Goal: Task Accomplishment & Management: Use online tool/utility

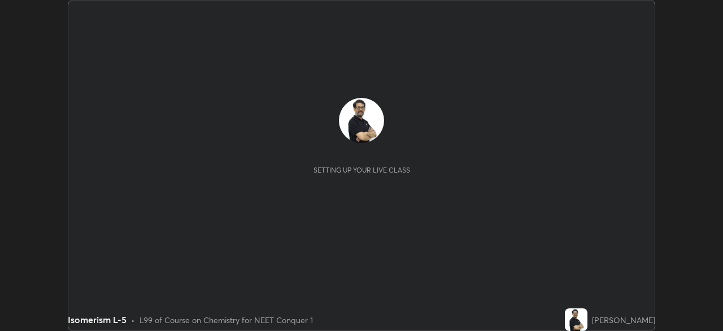
scroll to position [331, 723]
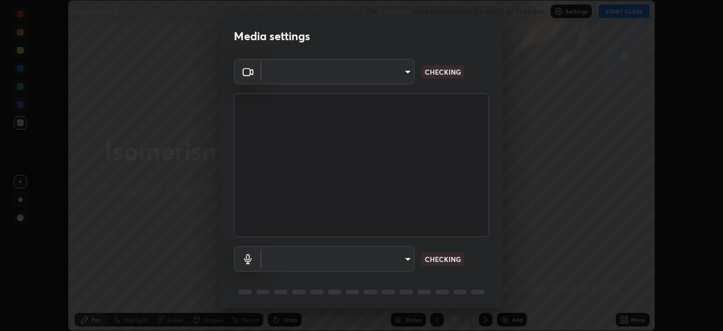
type input "ef407f58ae65e10c1af5a040b6eccf178273e27ca296938399710cc3d85b5032"
click at [287, 254] on body "Erase all Isomerism L-5 Recording WAS SCHEDULED TO START AT 11:30 AM Settings S…" at bounding box center [361, 165] width 723 height 331
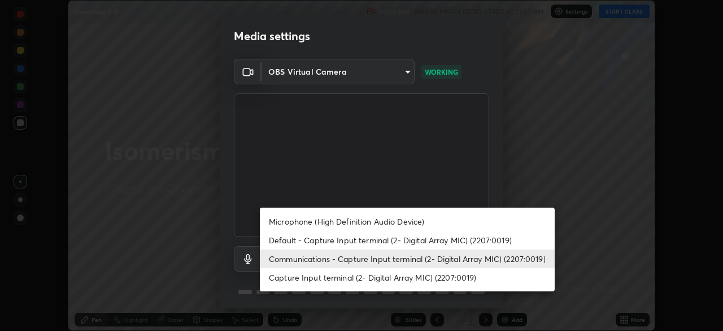
click at [285, 241] on li "Default - Capture Input terminal (2- Digital Array MIC) (2207:0019)" at bounding box center [407, 240] width 295 height 19
type input "default"
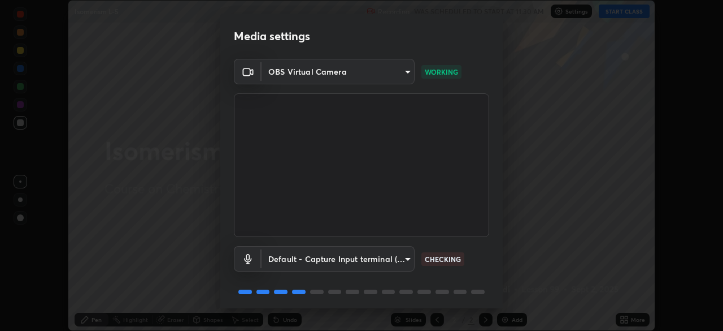
scroll to position [40, 0]
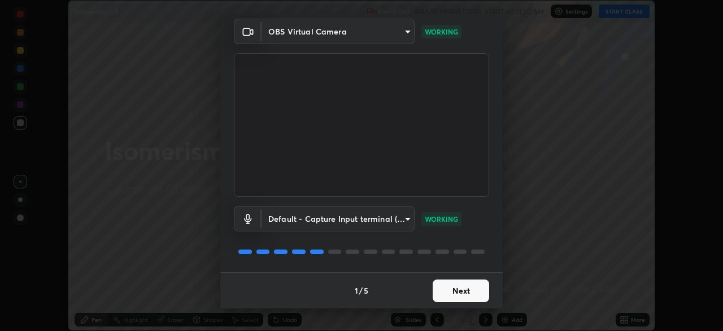
click at [463, 288] on button "Next" at bounding box center [461, 290] width 57 height 23
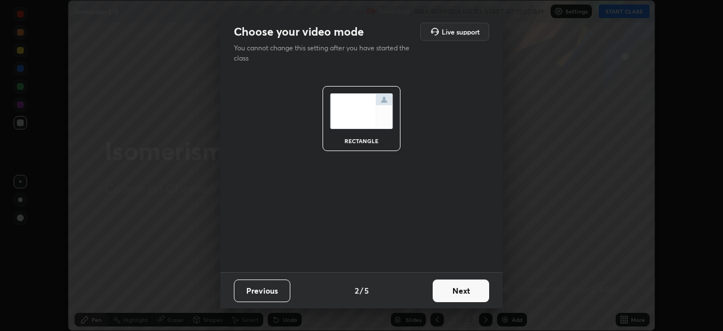
scroll to position [0, 0]
click at [467, 289] on button "Next" at bounding box center [461, 290] width 57 height 23
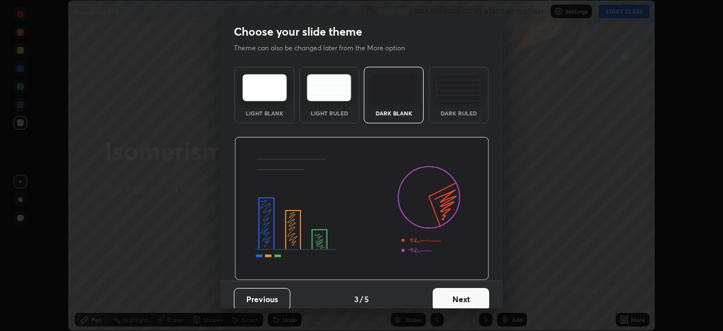
click at [466, 294] on button "Next" at bounding box center [461, 299] width 57 height 23
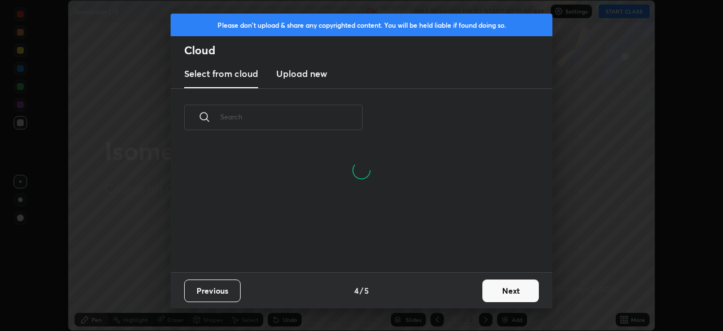
scroll to position [125, 363]
click at [502, 289] on button "Next" at bounding box center [511, 290] width 57 height 23
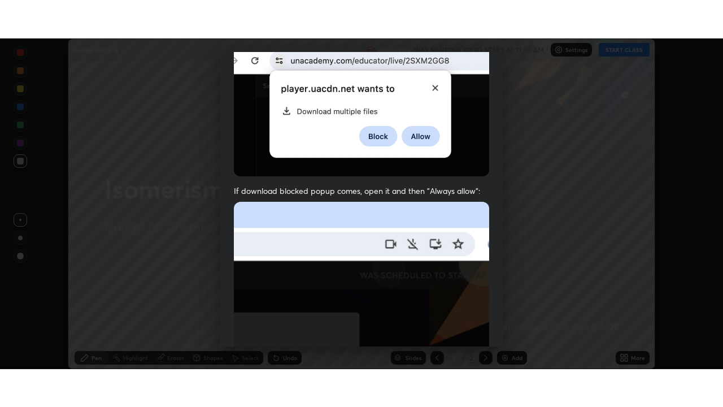
scroll to position [271, 0]
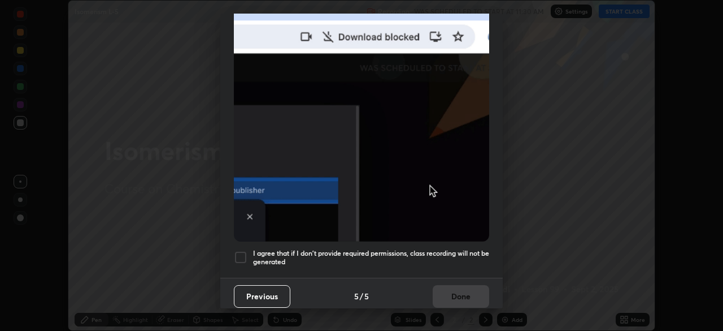
click at [242, 250] on div at bounding box center [241, 257] width 14 height 14
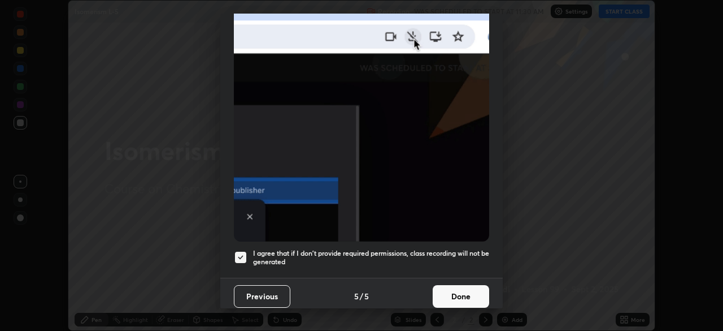
click at [460, 290] on button "Done" at bounding box center [461, 296] width 57 height 23
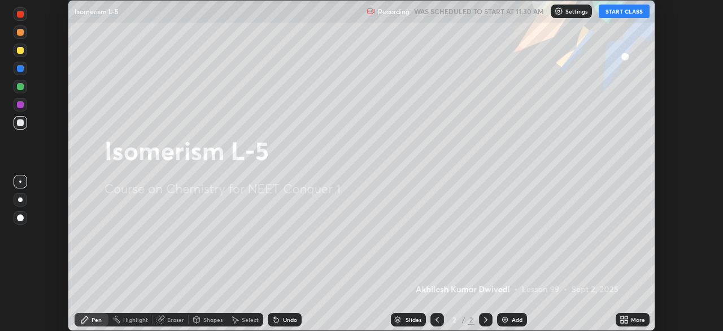
click at [622, 317] on icon at bounding box center [622, 317] width 3 height 3
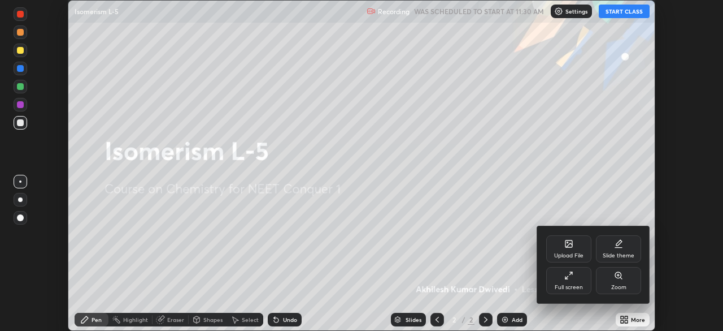
click at [568, 274] on icon at bounding box center [569, 275] width 9 height 9
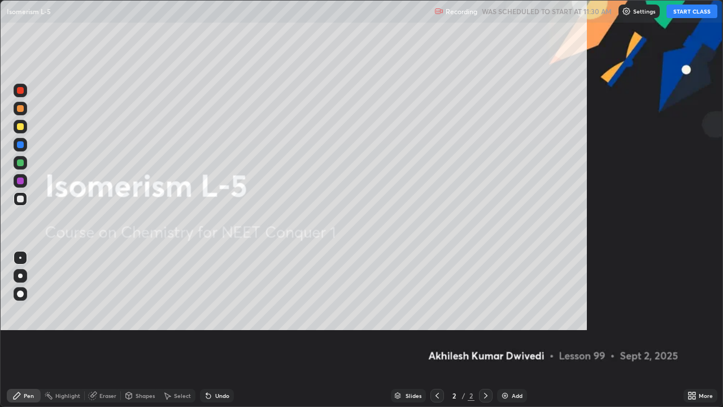
scroll to position [407, 723]
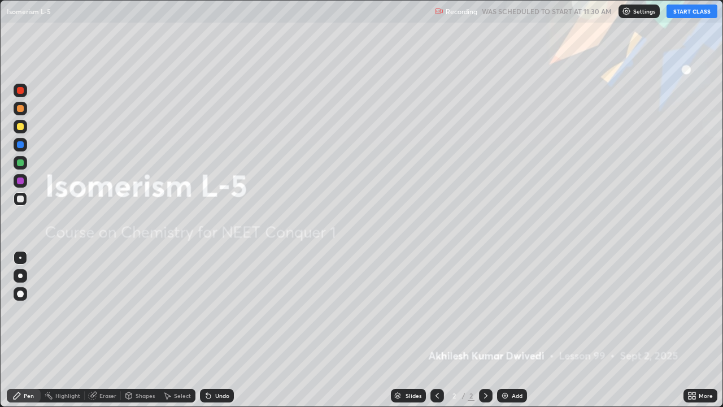
click at [505, 330] on img at bounding box center [505, 395] width 9 height 9
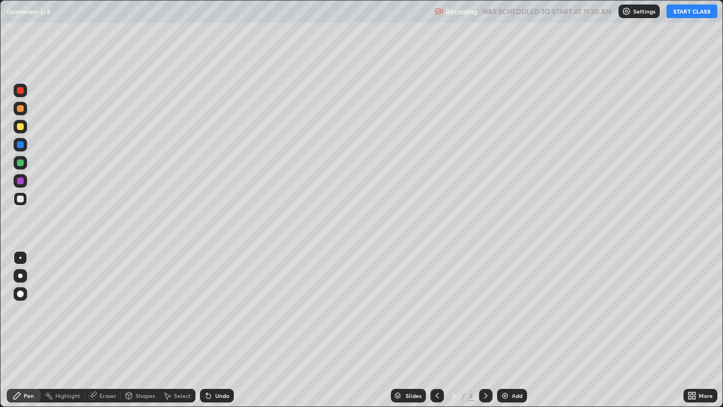
click at [685, 12] on button "START CLASS" at bounding box center [692, 12] width 51 height 14
click at [101, 330] on div "Eraser" at bounding box center [107, 396] width 17 height 6
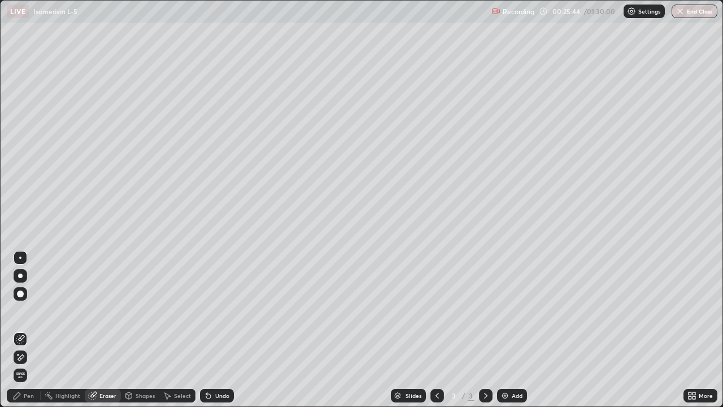
click at [26, 330] on div "Pen" at bounding box center [29, 396] width 10 height 6
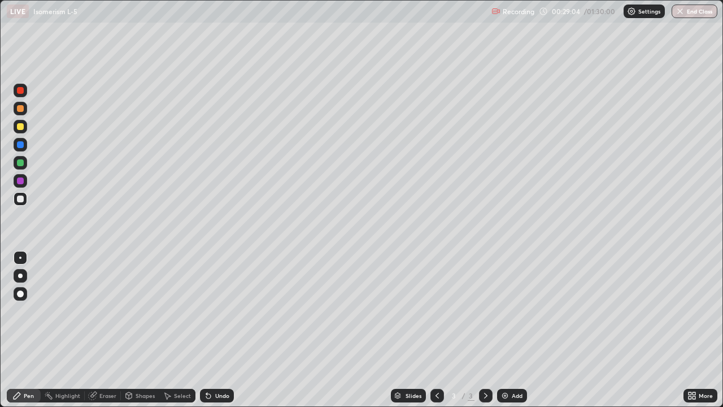
click at [103, 330] on div "Eraser" at bounding box center [107, 396] width 17 height 6
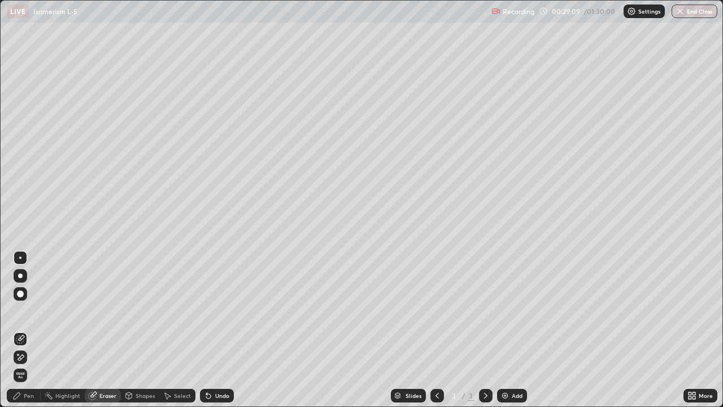
click at [30, 330] on div "Pen" at bounding box center [29, 396] width 10 height 6
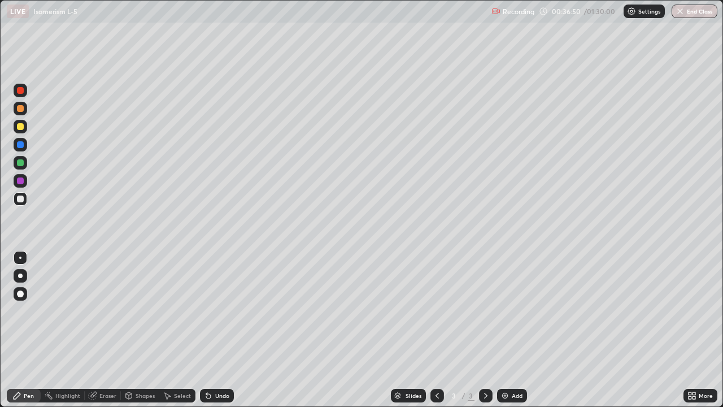
click at [502, 330] on img at bounding box center [505, 395] width 9 height 9
click at [504, 330] on img at bounding box center [505, 395] width 9 height 9
click at [503, 330] on img at bounding box center [505, 395] width 9 height 9
click at [502, 330] on img at bounding box center [505, 395] width 9 height 9
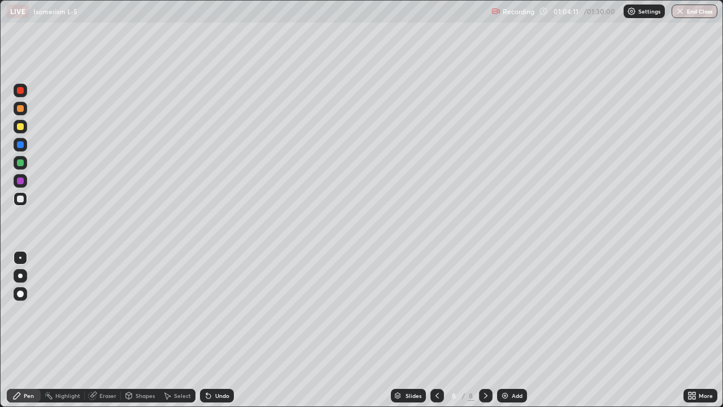
click at [502, 330] on img at bounding box center [505, 395] width 9 height 9
click at [503, 330] on img at bounding box center [505, 395] width 9 height 9
click at [501, 330] on img at bounding box center [505, 395] width 9 height 9
click at [693, 12] on button "End Class" at bounding box center [695, 12] width 46 height 14
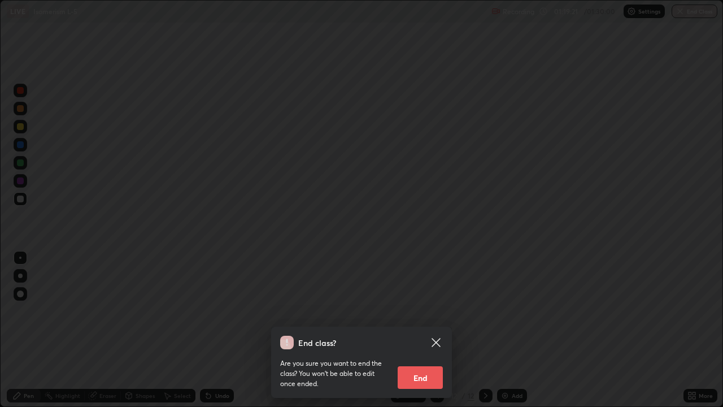
click at [429, 330] on button "End" at bounding box center [420, 377] width 45 height 23
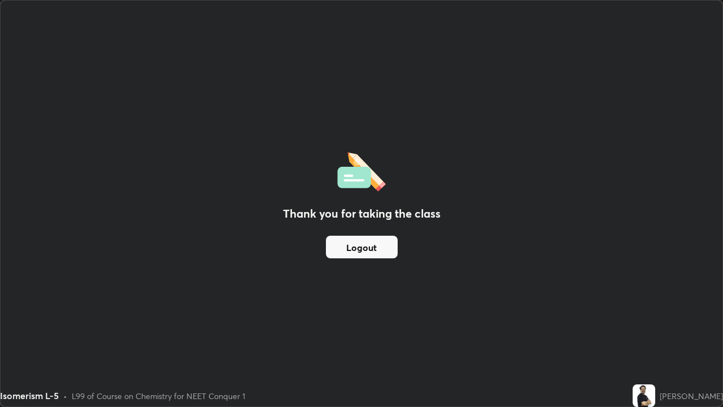
click at [367, 247] on button "Logout" at bounding box center [362, 247] width 72 height 23
